Goal: Check status: Check status

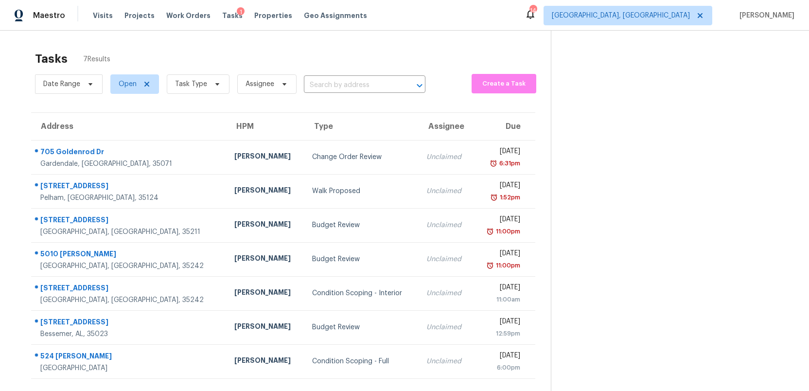
scroll to position [31, 0]
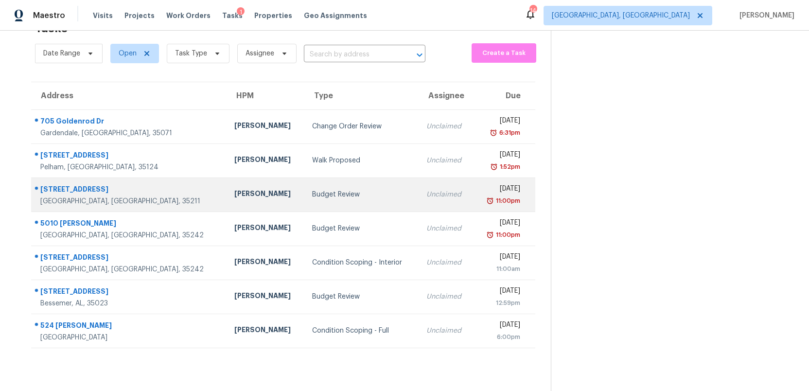
click at [312, 197] on div "Budget Review" at bounding box center [361, 195] width 99 height 10
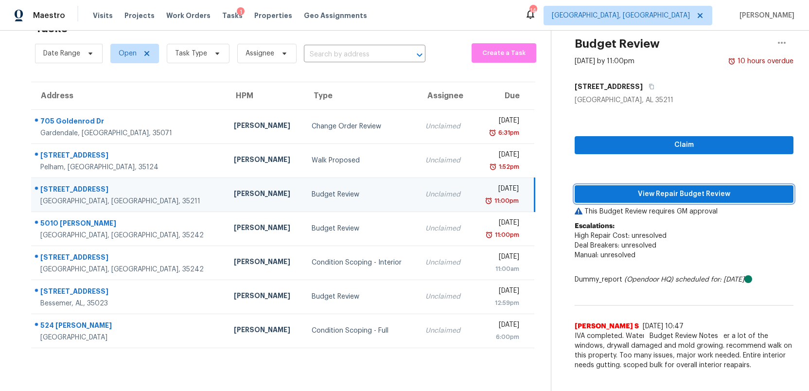
click at [610, 194] on span "View Repair Budget Review" at bounding box center [683, 194] width 203 height 12
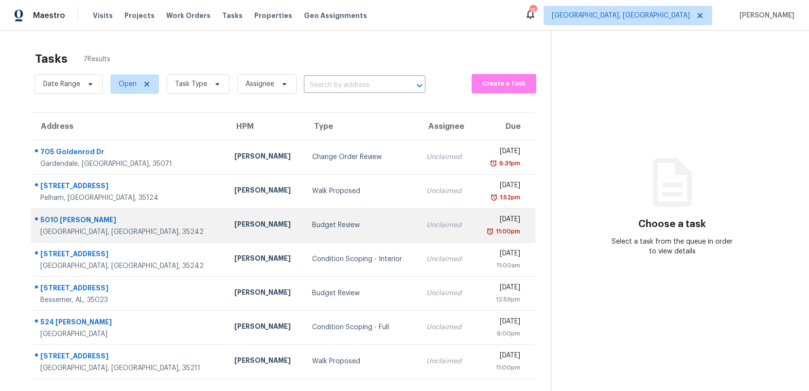
click at [312, 228] on div "Budget Review" at bounding box center [361, 225] width 99 height 10
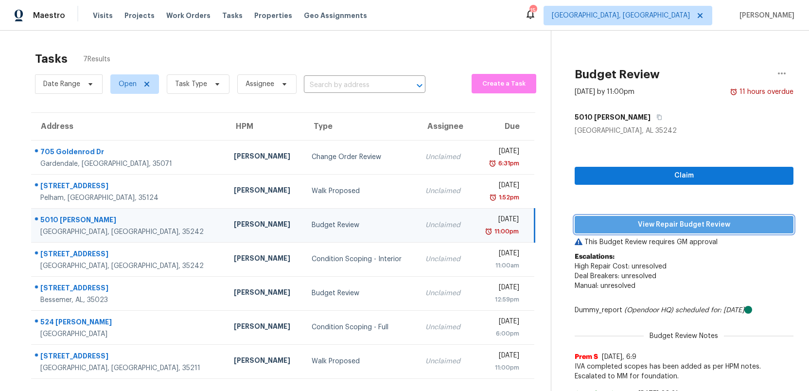
click at [657, 226] on span "View Repair Budget Review" at bounding box center [683, 225] width 203 height 12
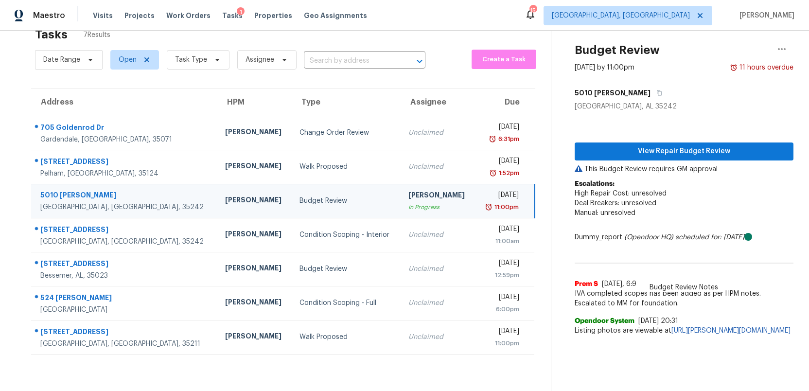
scroll to position [31, 0]
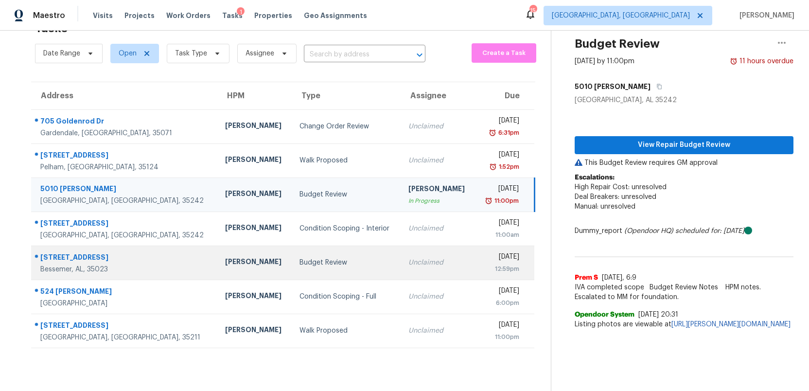
click at [318, 260] on div "Budget Review" at bounding box center [345, 263] width 93 height 10
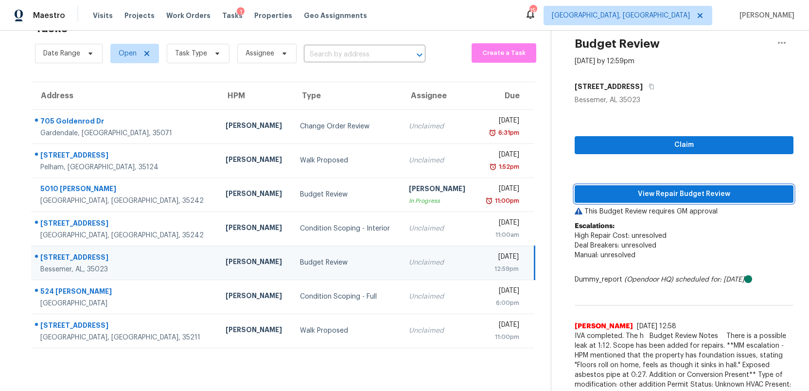
click at [646, 199] on span "View Repair Budget Review" at bounding box center [683, 194] width 203 height 12
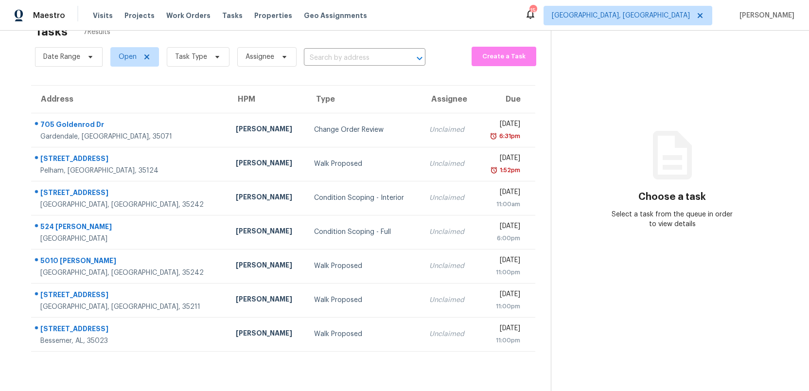
scroll to position [31, 0]
